Goal: Task Accomplishment & Management: Use online tool/utility

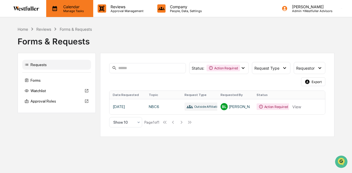
click at [51, 16] on div "Calendar Manage Tasks" at bounding box center [69, 8] width 47 height 17
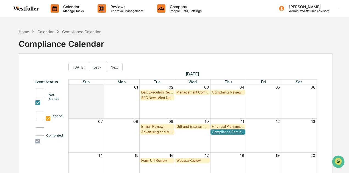
click at [96, 68] on button "Back" at bounding box center [97, 67] width 17 height 8
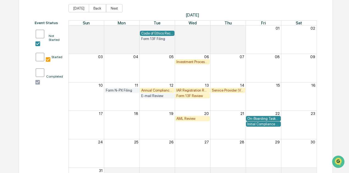
scroll to position [60, 0]
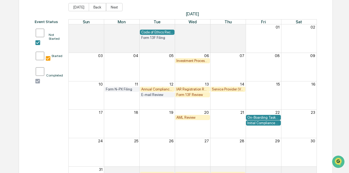
click at [154, 89] on div "Annual Compliance Review of all Policies and Procedures (Code of Ethics Review …" at bounding box center [157, 89] width 32 height 4
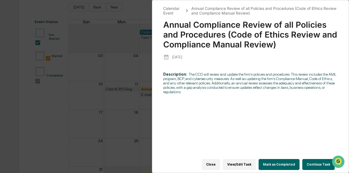
click at [116, 61] on div "Calendar Event Annual Compliance Review of all Policies and Procedures (Code of…" at bounding box center [174, 86] width 349 height 173
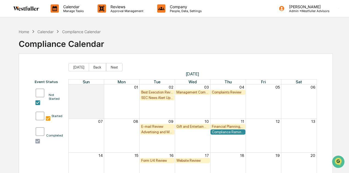
click at [229, 131] on div "Compliance Reminder and Acknowledgment: Pre-Clearance of Personal Securities Tr…" at bounding box center [228, 132] width 32 height 4
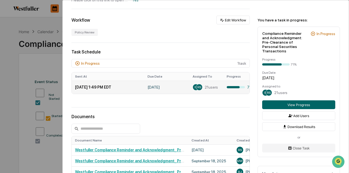
scroll to position [109, 0]
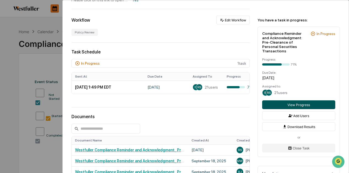
click at [263, 101] on button "View Progress" at bounding box center [298, 105] width 73 height 9
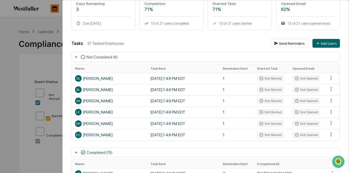
scroll to position [55, 0]
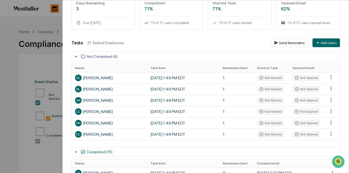
click at [2, 63] on div "User Tasks Compliance Reminder and Acknowledgment: Pre-Clearance of Personal Se…" at bounding box center [174, 86] width 349 height 173
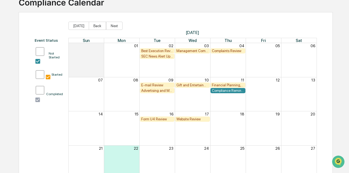
scroll to position [43, 0]
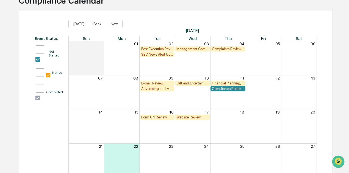
click at [190, 118] on div "Website Review" at bounding box center [192, 117] width 32 height 4
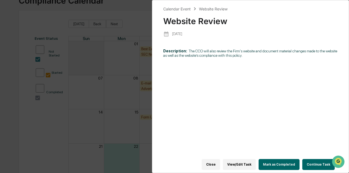
click at [315, 159] on button "Continue Task" at bounding box center [318, 164] width 32 height 11
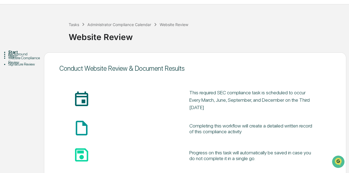
scroll to position [48, 0]
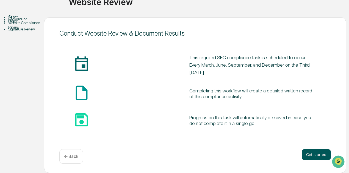
click at [304, 150] on button "Get started" at bounding box center [316, 155] width 29 height 11
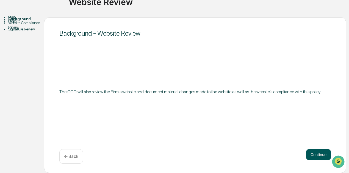
click at [314, 150] on button "Continue" at bounding box center [318, 155] width 25 height 11
